Goal: Navigation & Orientation: Find specific page/section

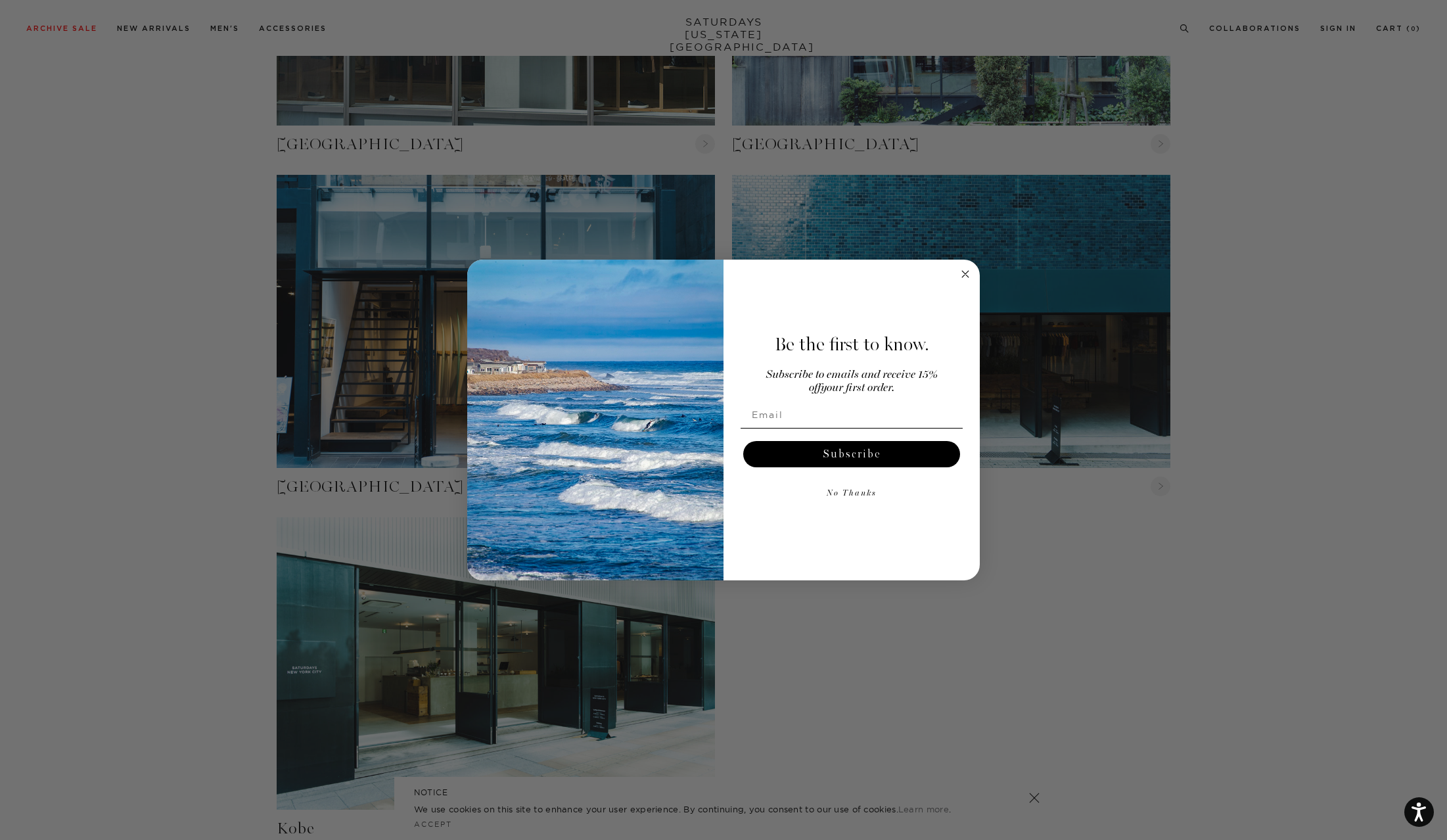
scroll to position [1044, 0]
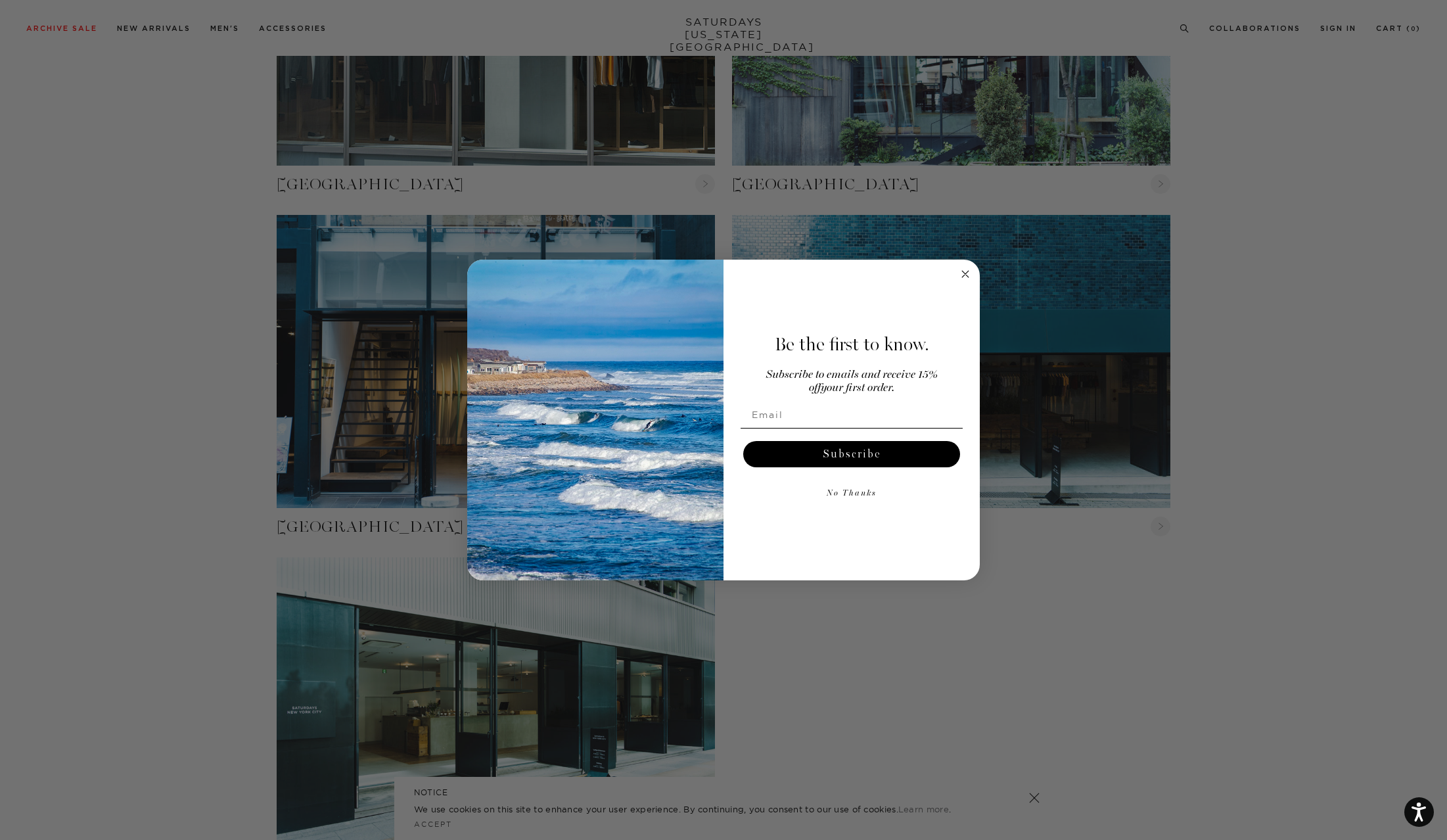
click at [966, 268] on circle "Close dialog" at bounding box center [966, 275] width 15 height 15
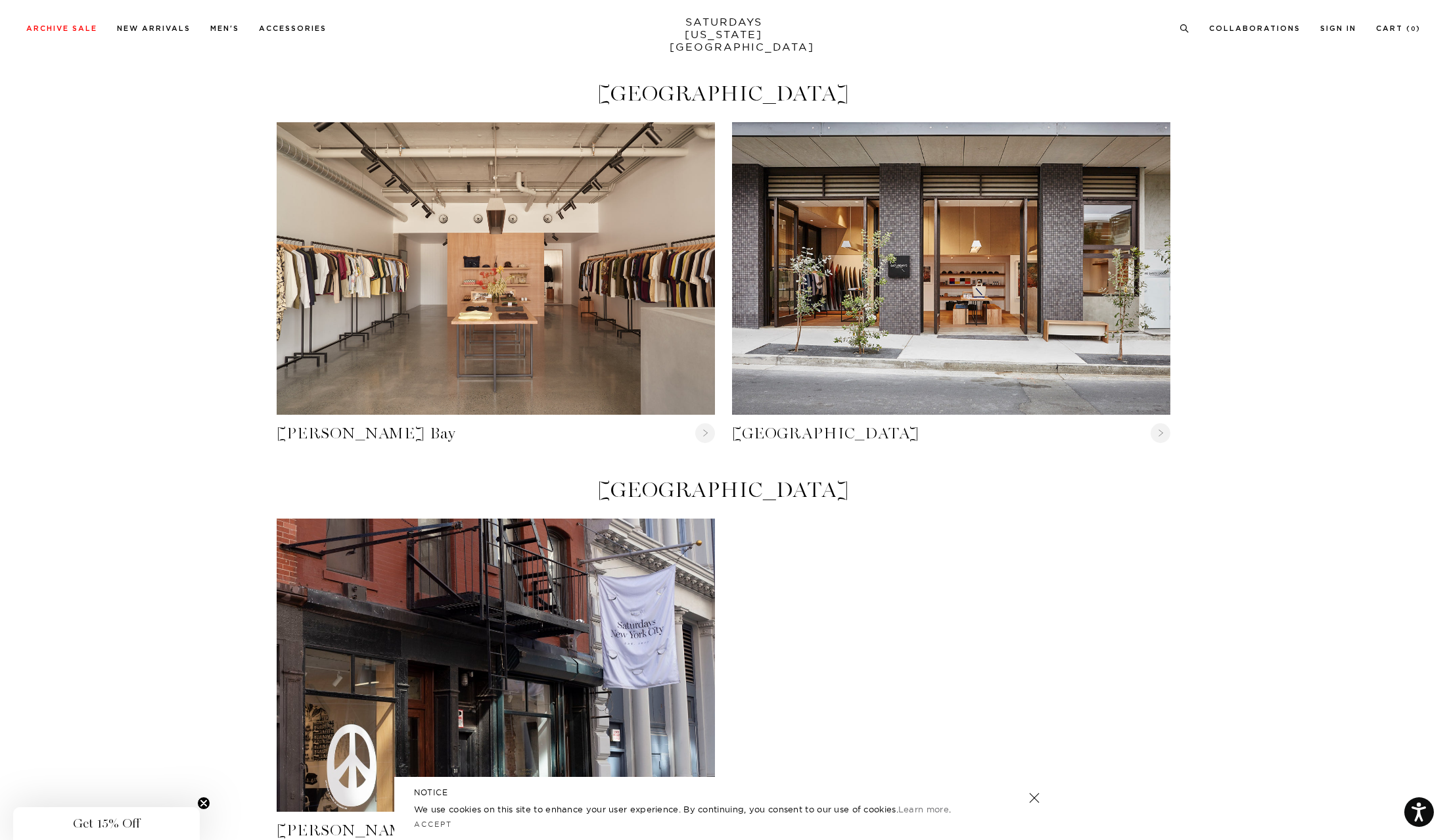
scroll to position [0, 0]
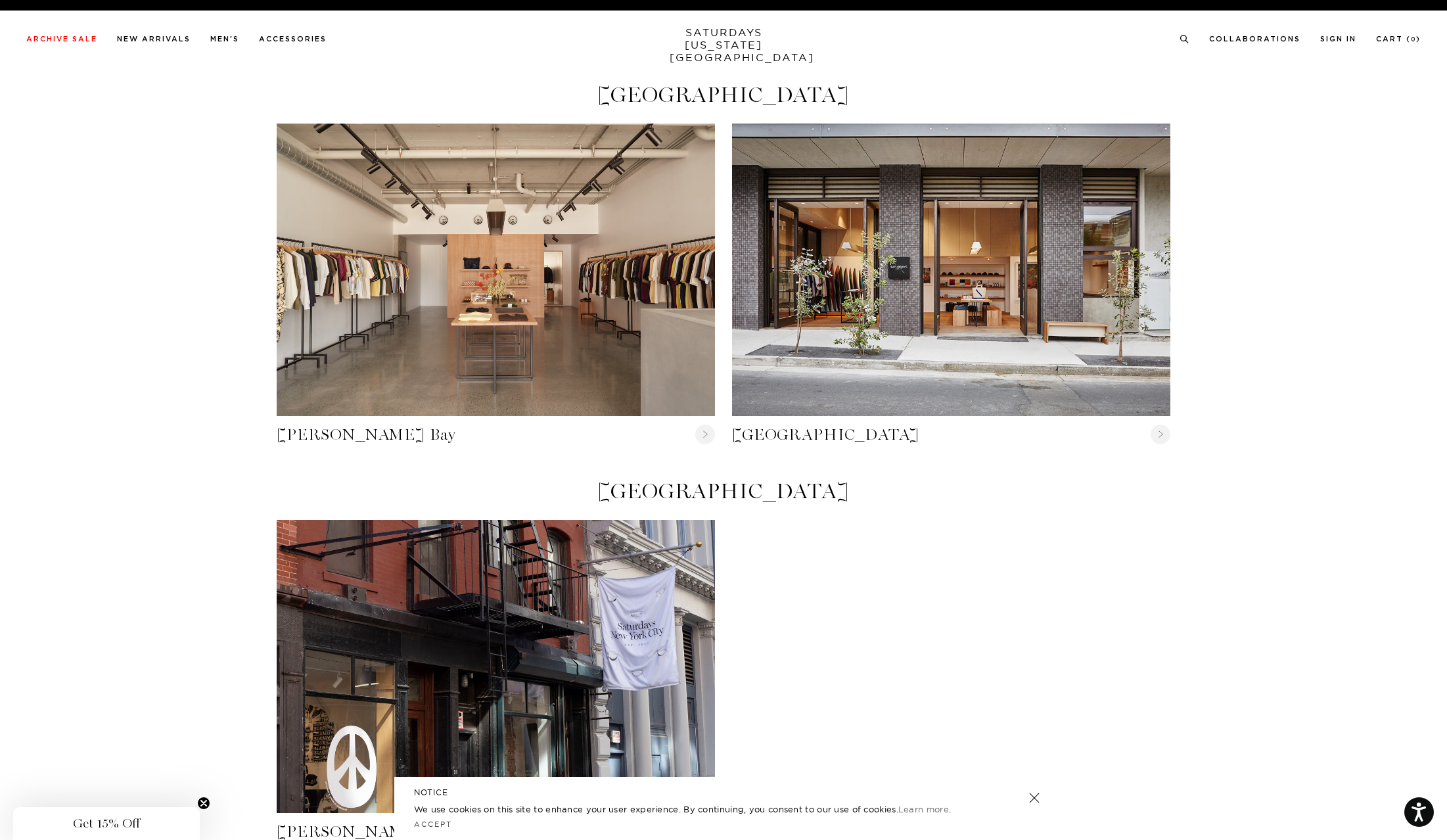
click at [955, 544] on div "[PERSON_NAME][GEOGRAPHIC_DATA]" at bounding box center [723, 690] width 911 height 342
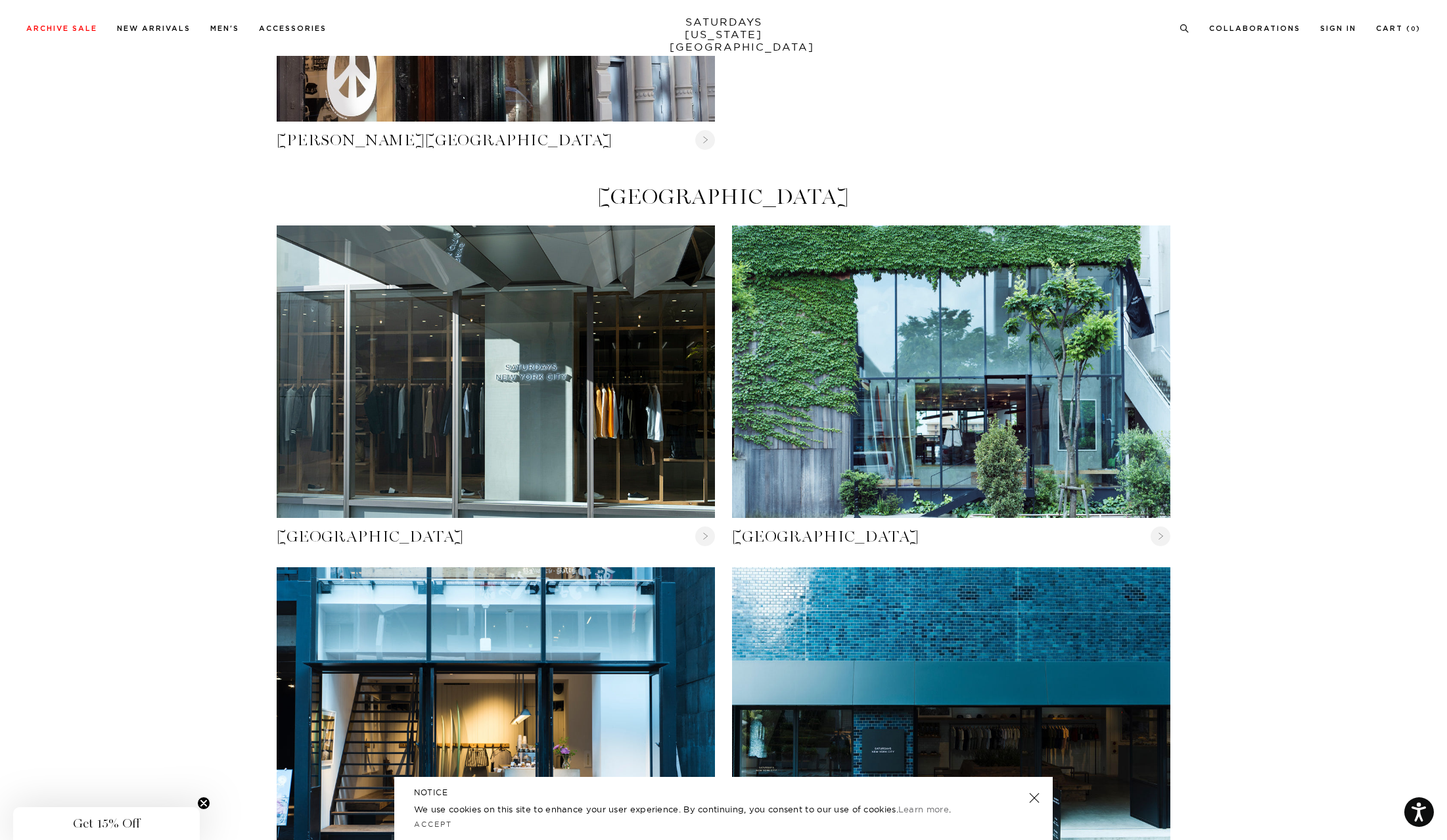
scroll to position [920, 0]
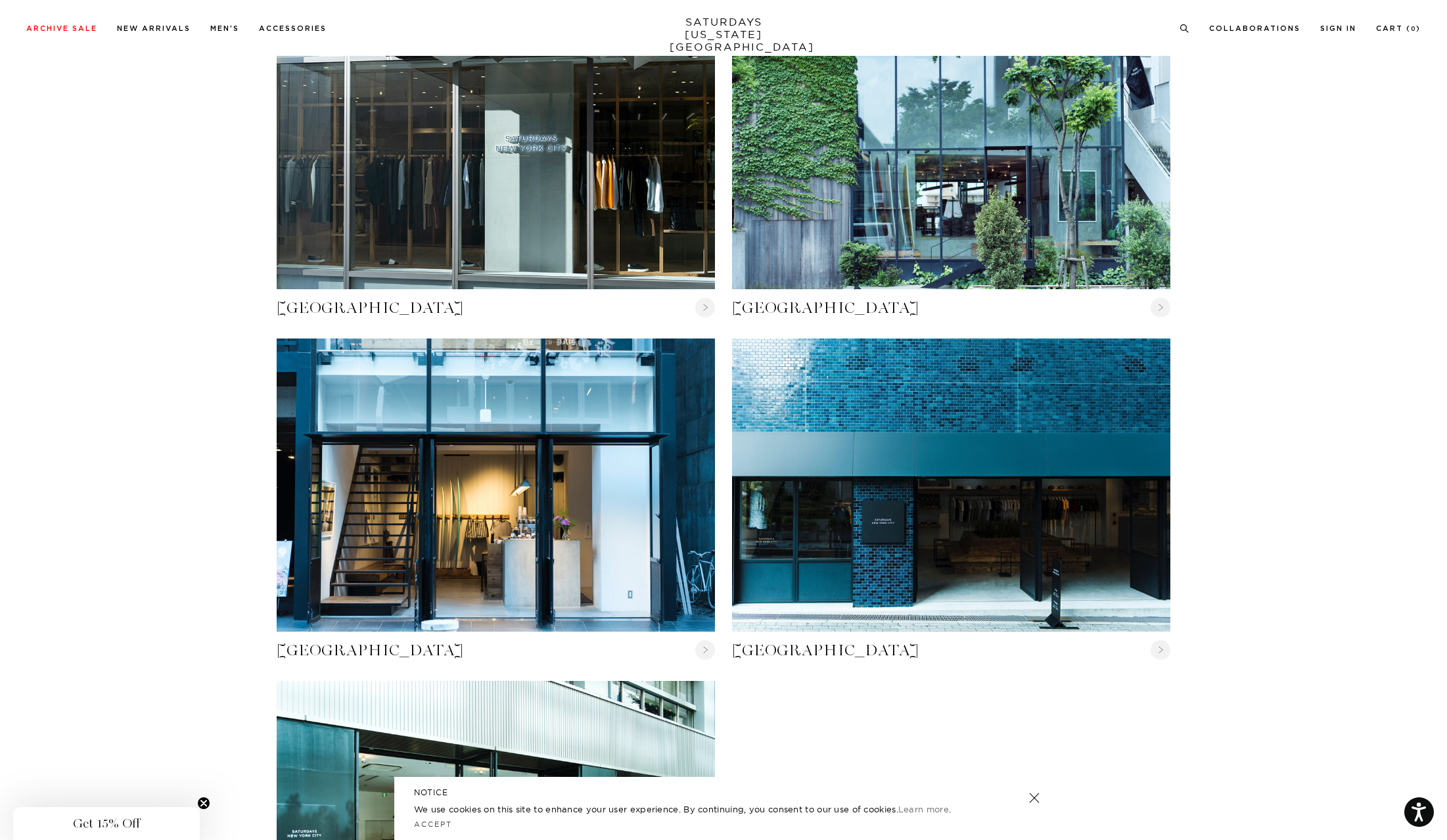
click at [746, 38] on link "SATURDAYS NEW YORK CITY" at bounding box center [724, 34] width 109 height 37
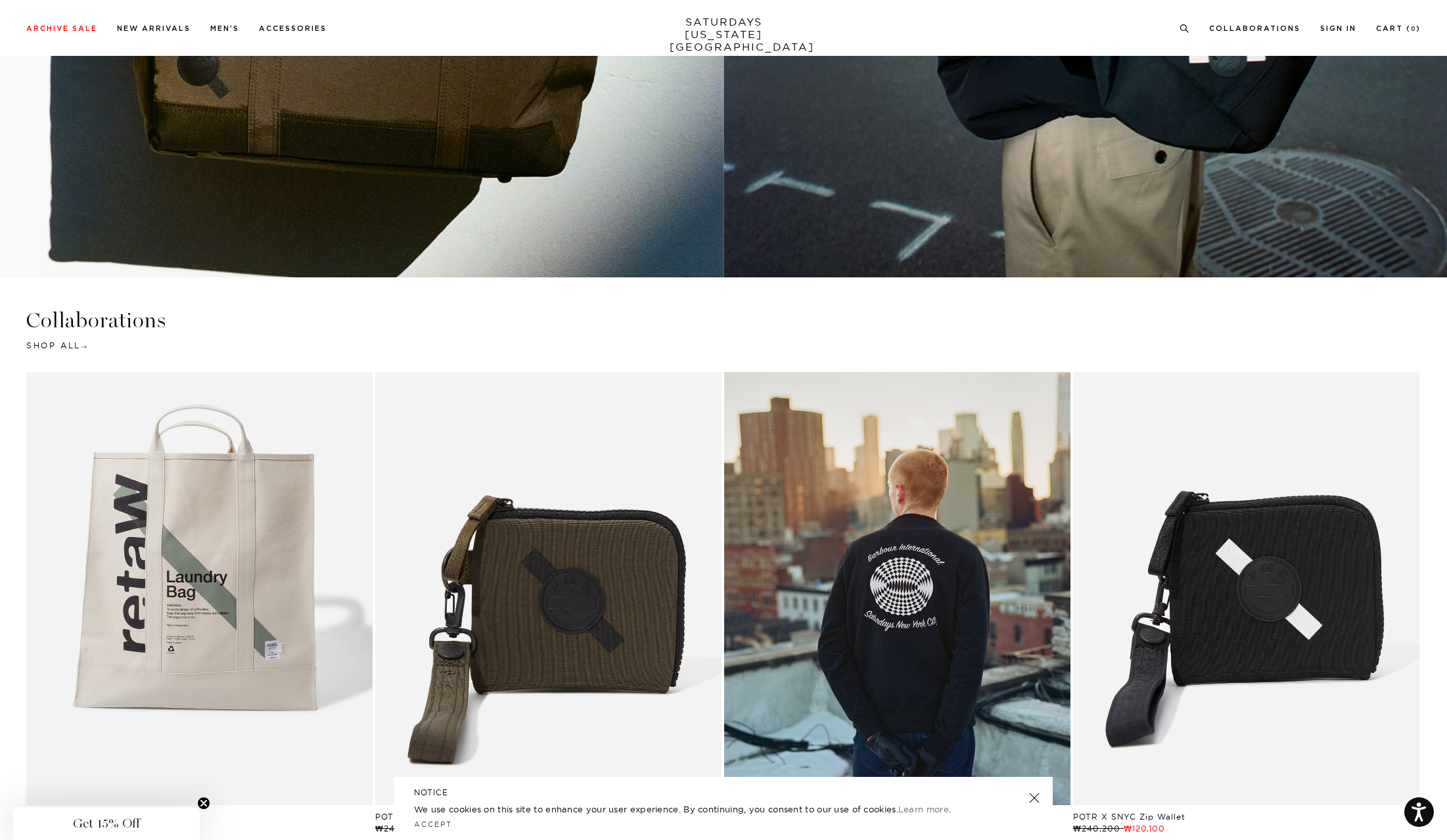
scroll to position [3670, 0]
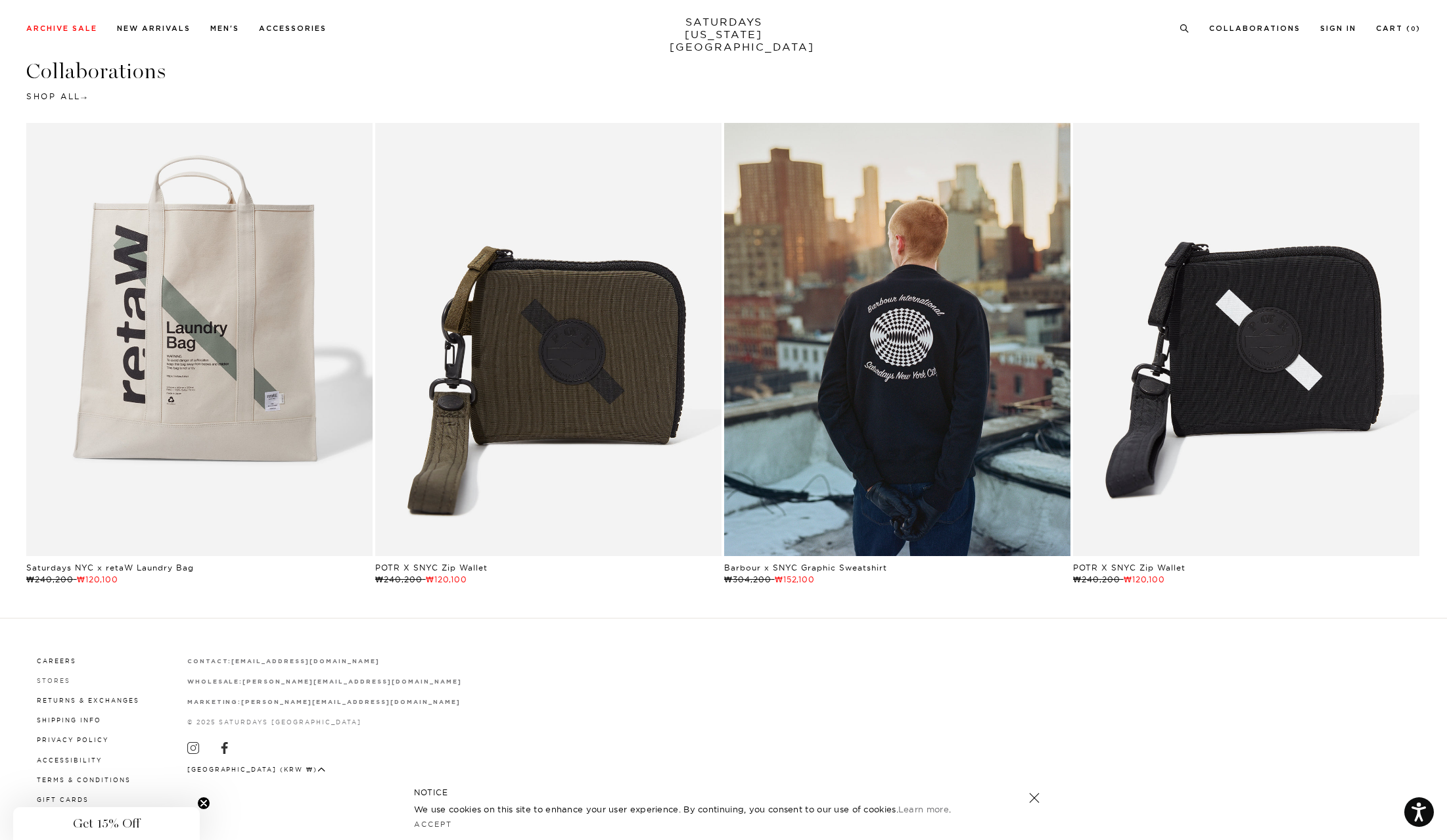
click at [58, 678] on link "Stores" at bounding box center [53, 681] width 33 height 7
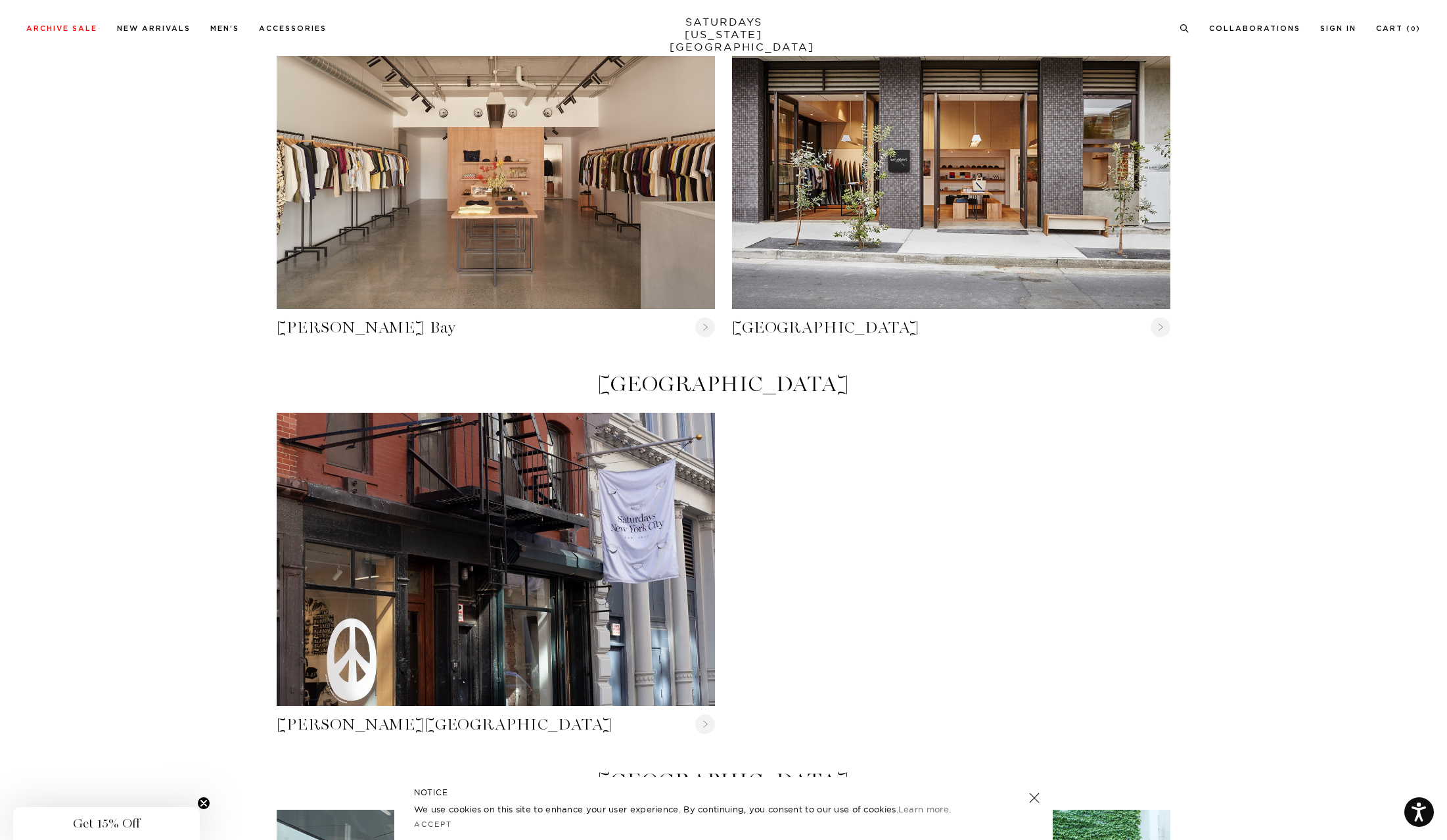
scroll to position [132, 0]
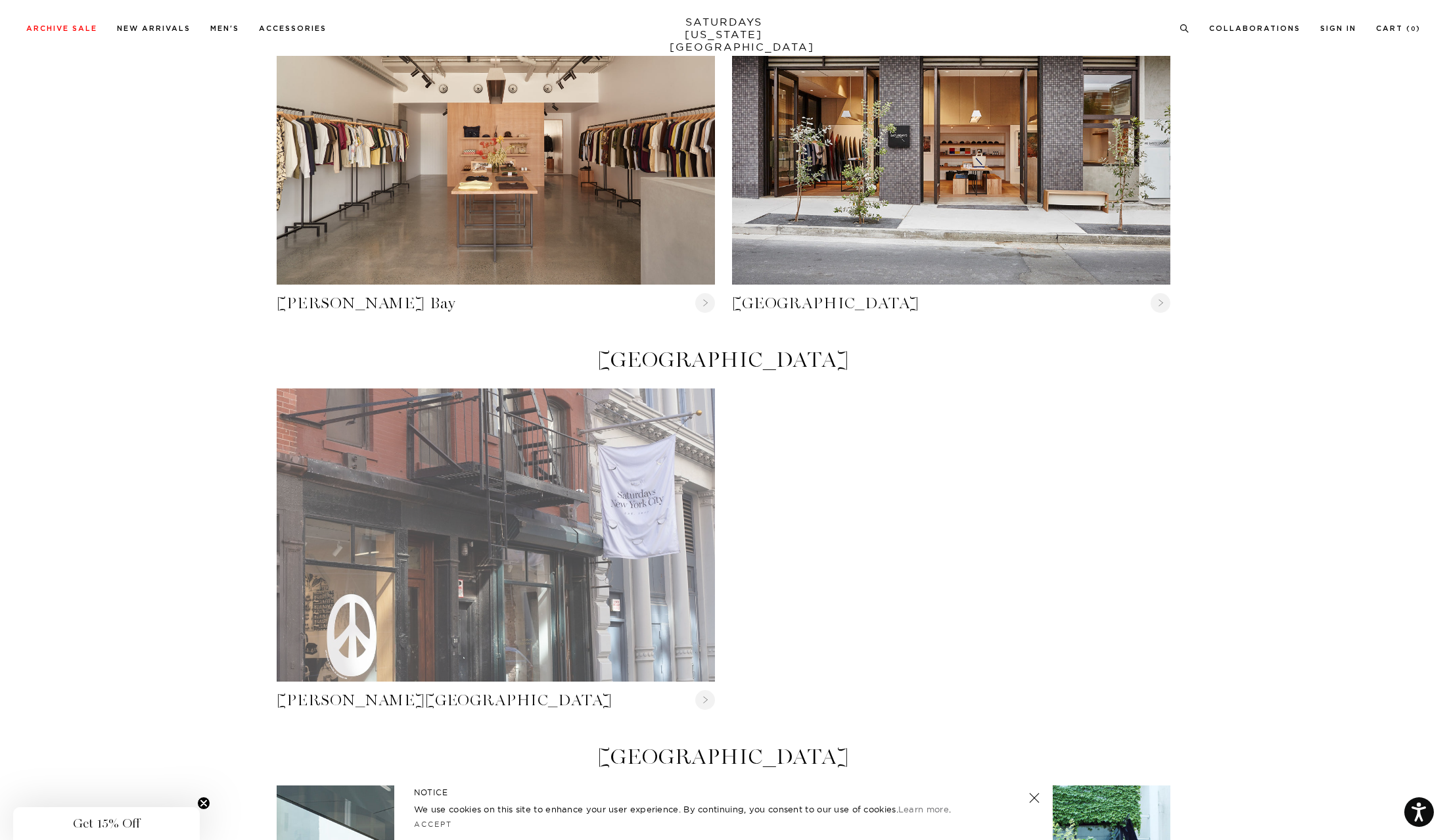
click at [487, 571] on link "Crosby Street" at bounding box center [495, 534] width 438 height 292
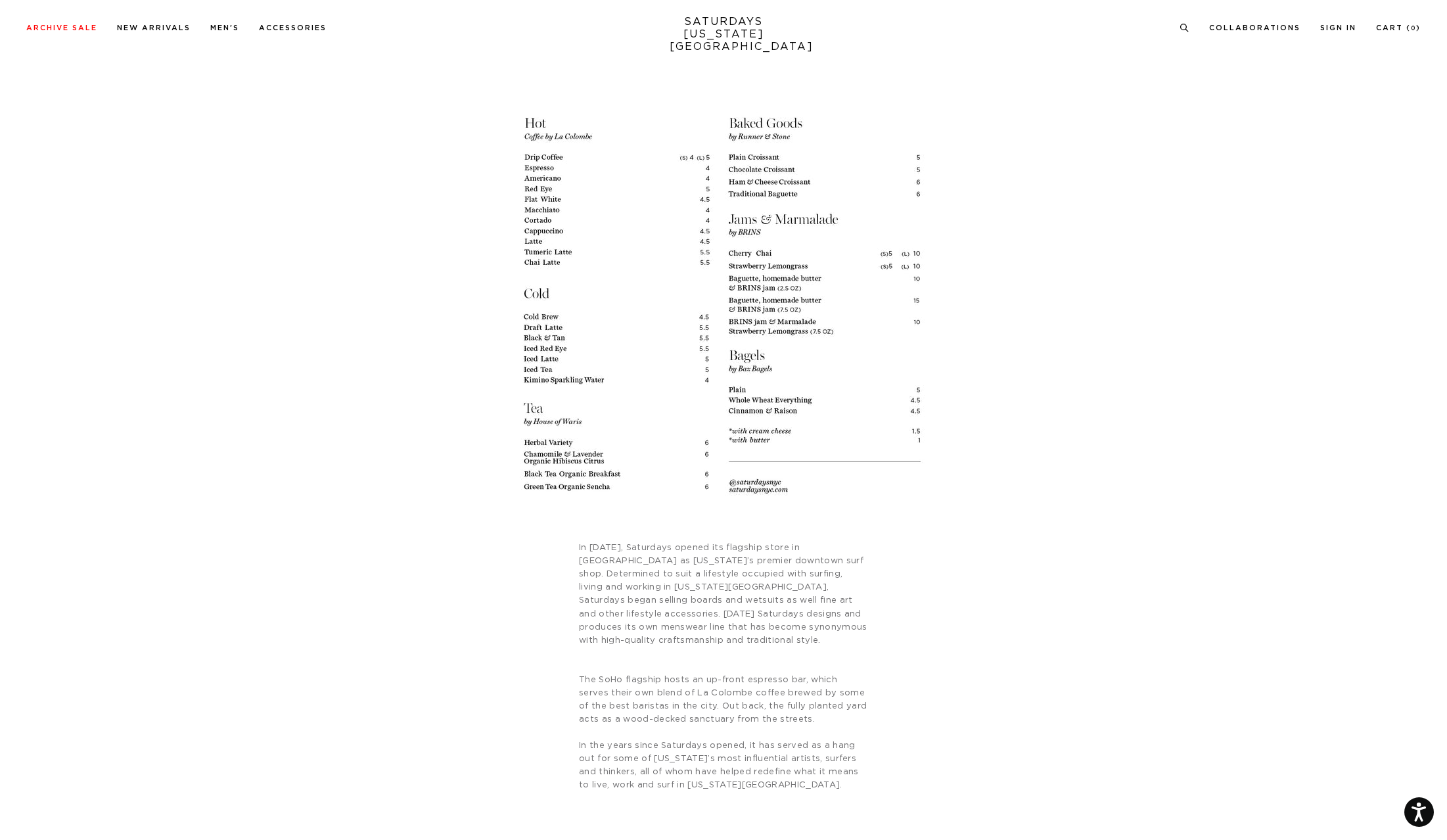
scroll to position [2585, 0]
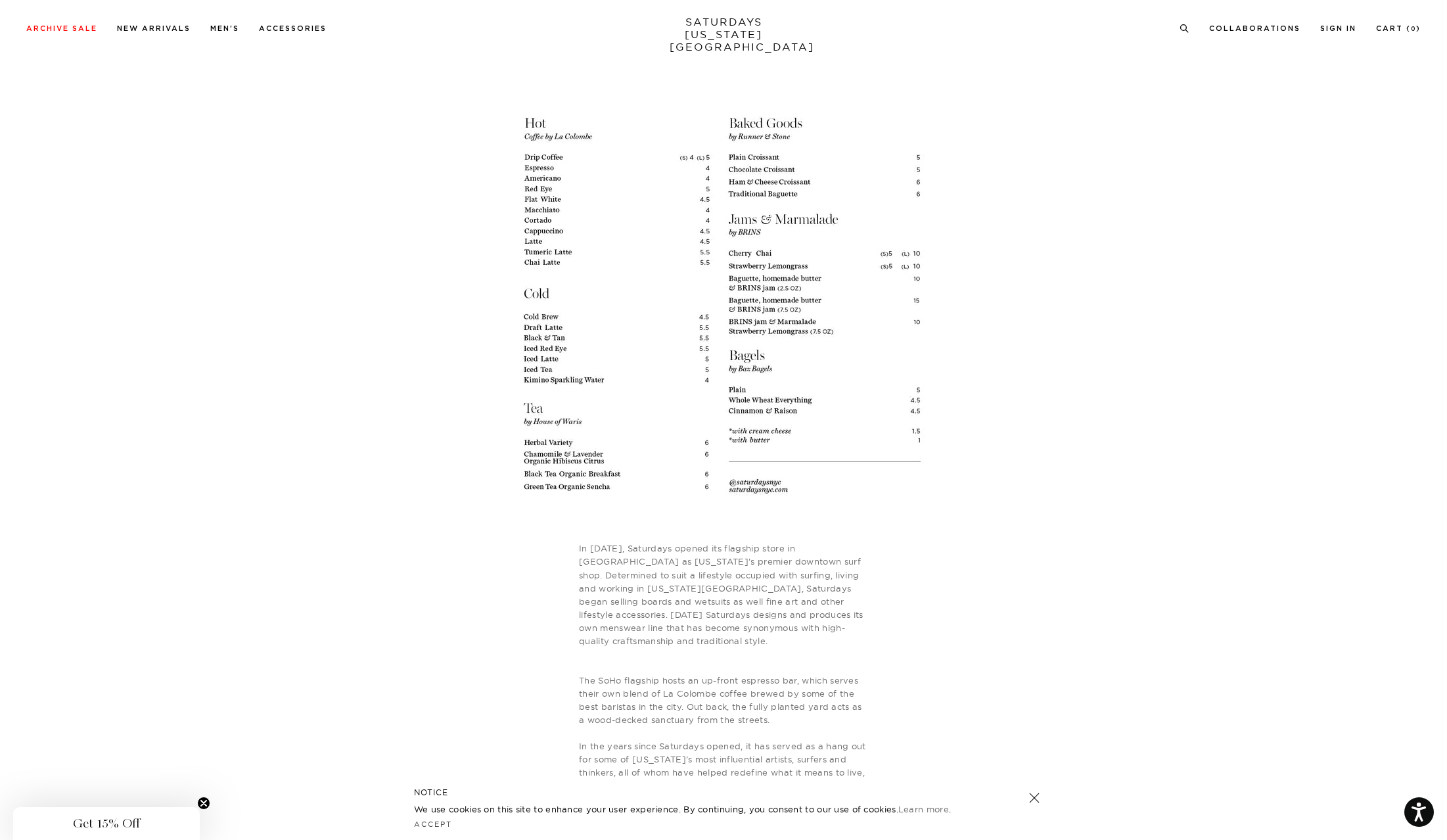
click at [202, 419] on article "Crosby Street USA 31 Crosby Street New York, New York 10013 Hours: Saturdays: 9…" at bounding box center [723, 641] width 1447 height 6321
